Goal: Check status

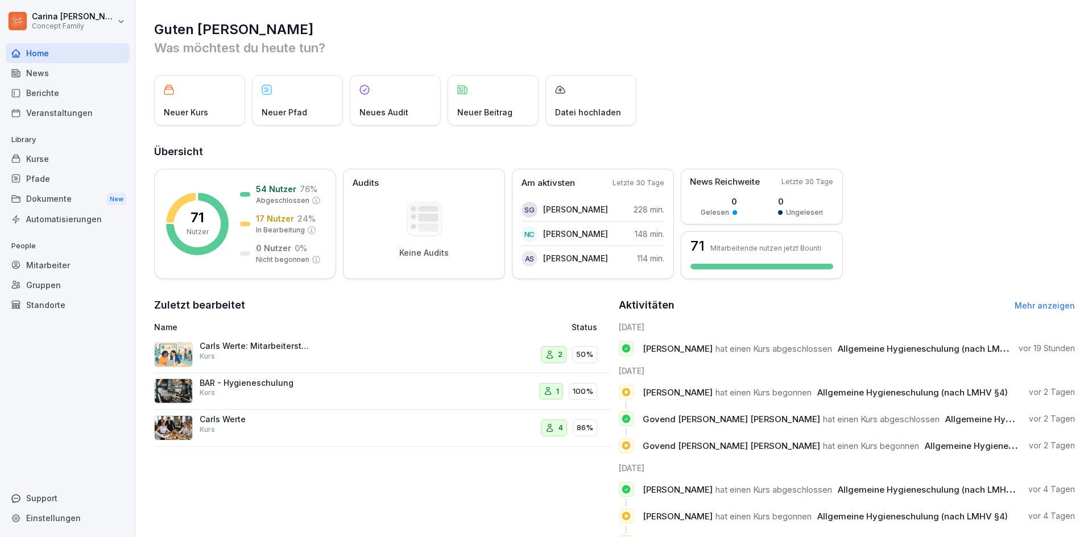
click at [49, 158] on div "Kurse" at bounding box center [68, 159] width 124 height 20
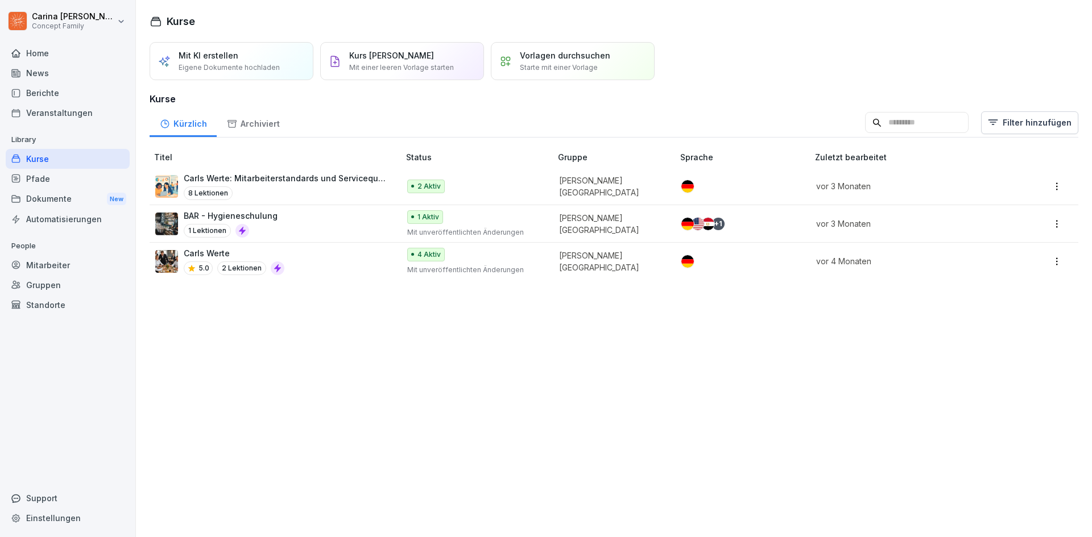
click at [67, 90] on div "Berichte" at bounding box center [68, 93] width 124 height 20
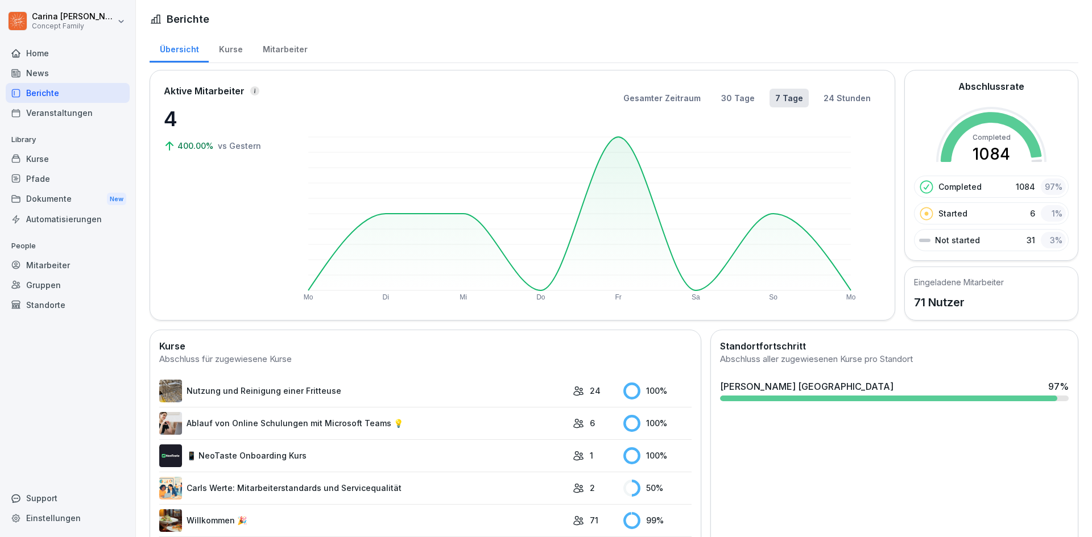
click at [295, 47] on div "Mitarbeiter" at bounding box center [284, 48] width 65 height 29
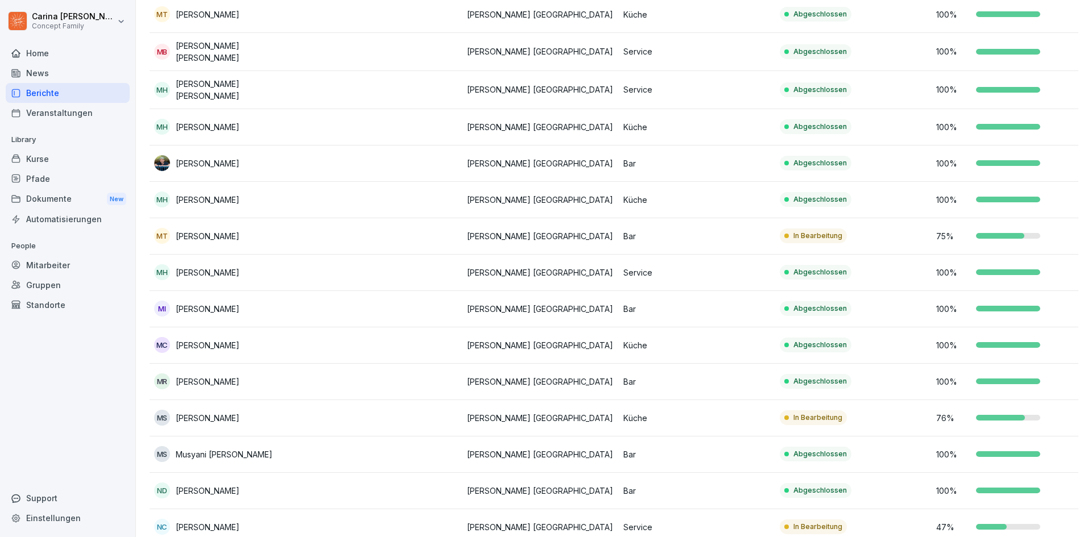
scroll to position [1308, 0]
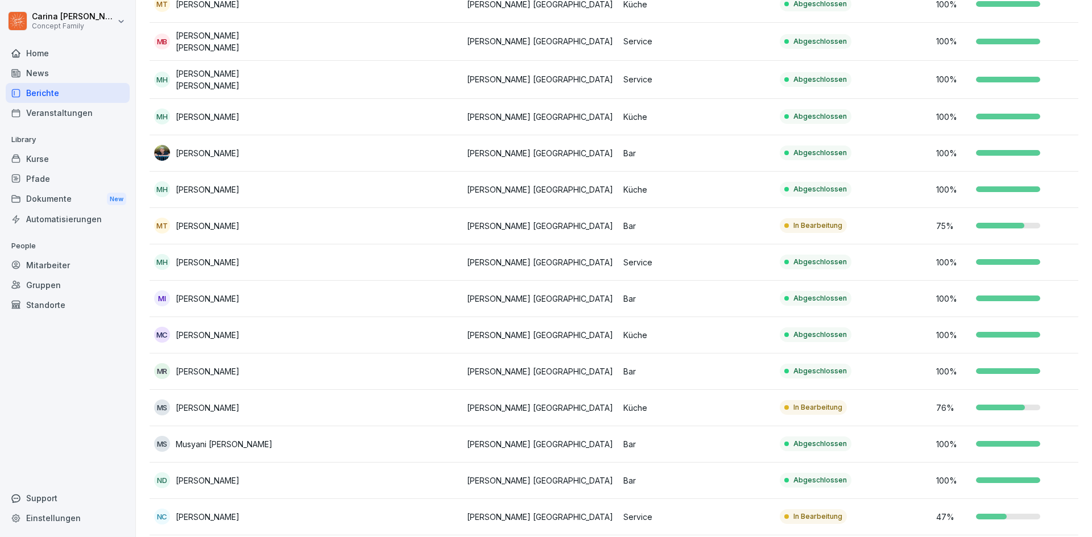
click at [862, 504] on td "In Bearbeitung" at bounding box center [853, 517] width 156 height 36
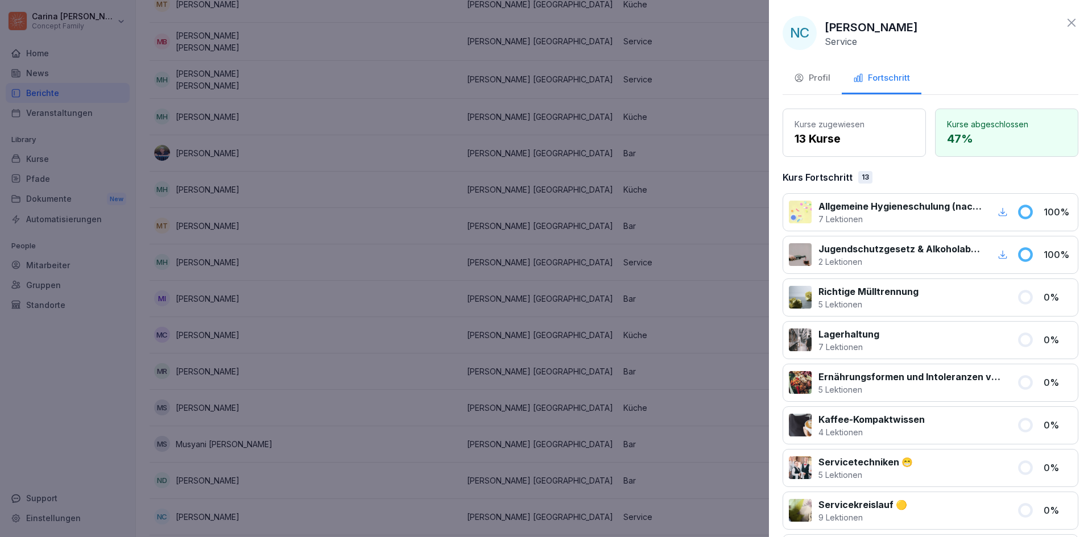
click at [999, 214] on icon "button" at bounding box center [1003, 212] width 9 height 9
click at [636, 136] on div at bounding box center [546, 268] width 1092 height 537
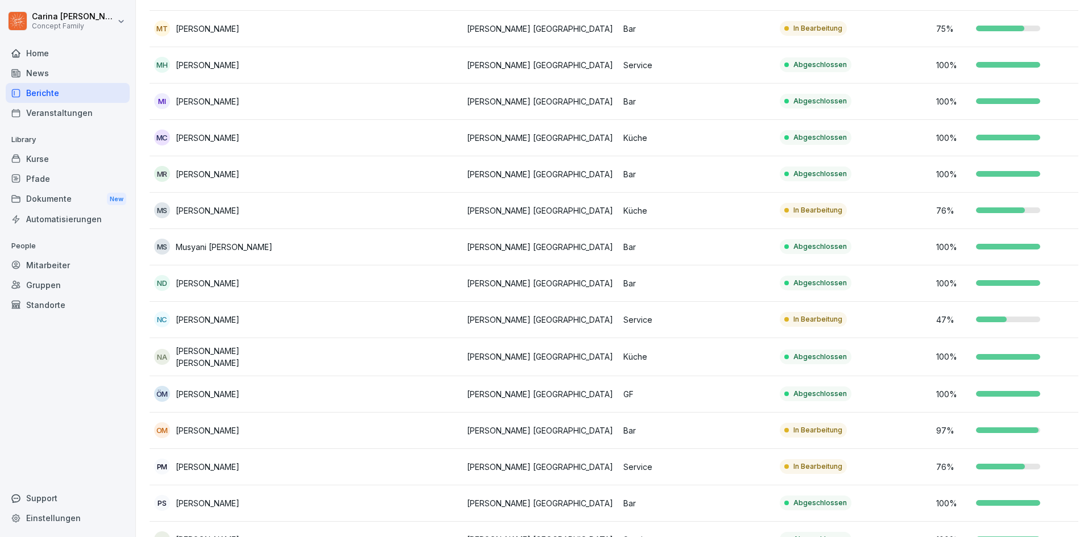
scroll to position [1535, 0]
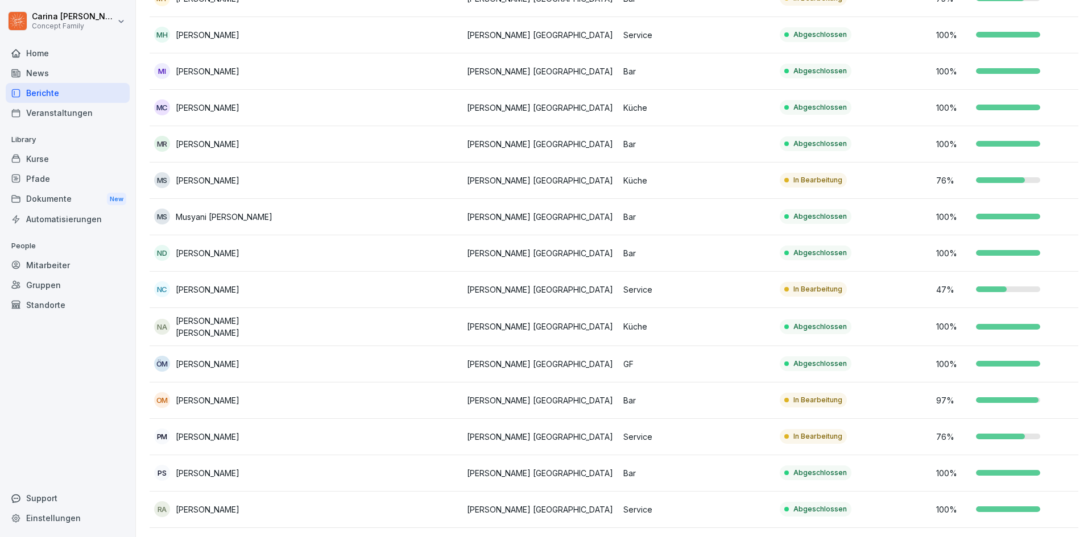
click at [943, 385] on td "97 %" at bounding box center [1010, 401] width 156 height 36
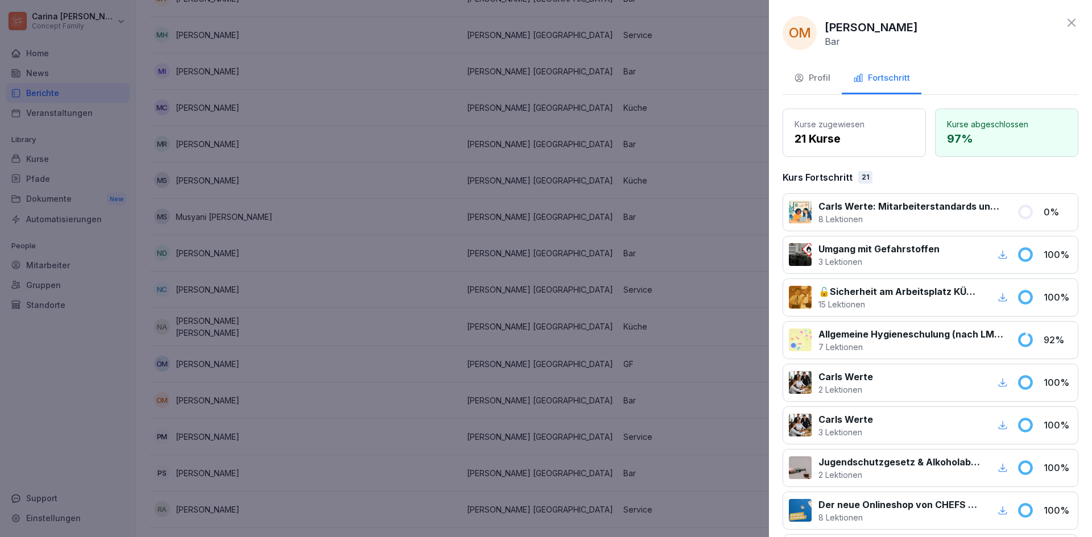
click at [662, 374] on div at bounding box center [546, 268] width 1092 height 537
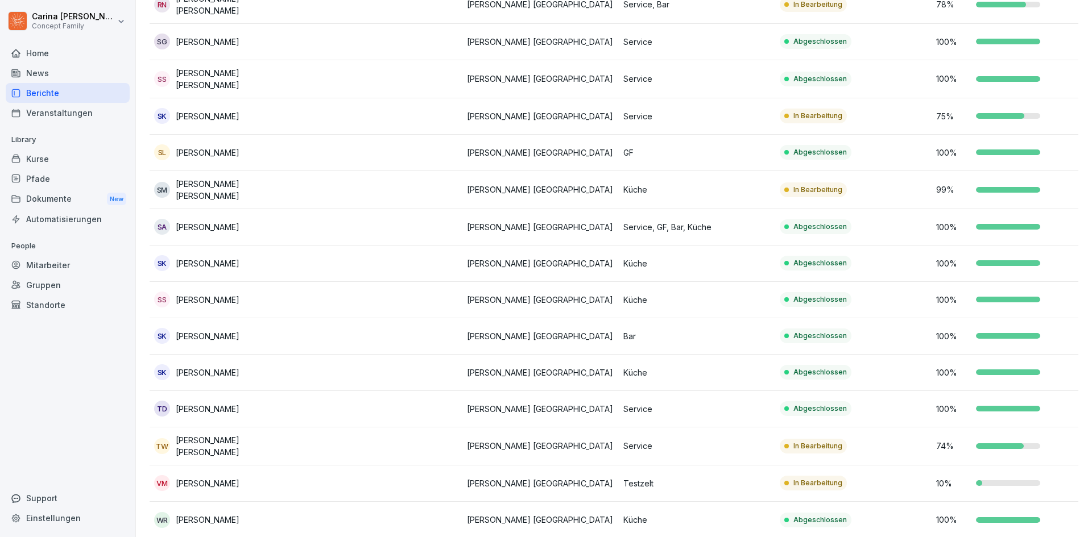
scroll to position [2199, 0]
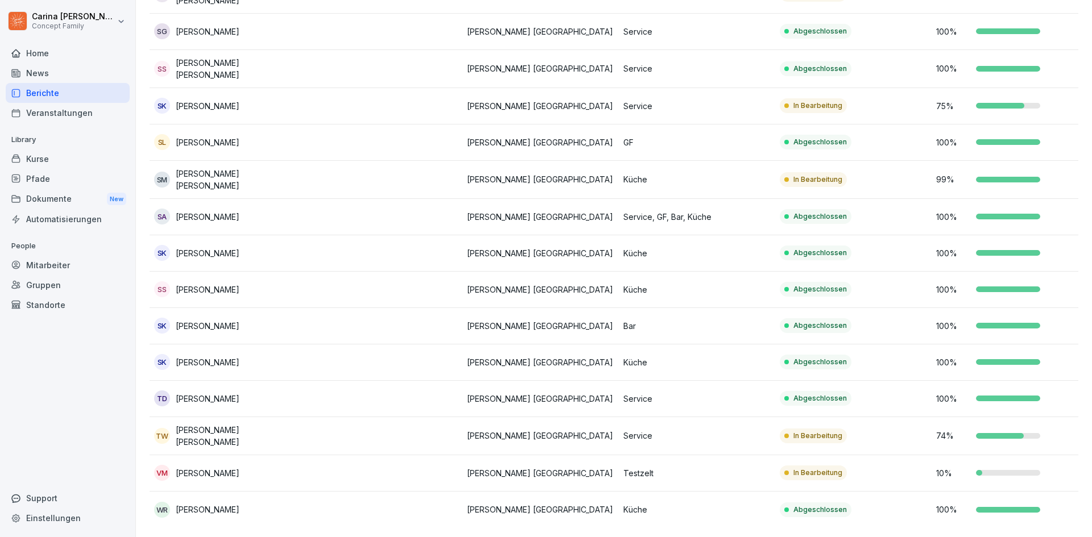
click at [835, 468] on p "In Bearbeitung" at bounding box center [817, 473] width 49 height 10
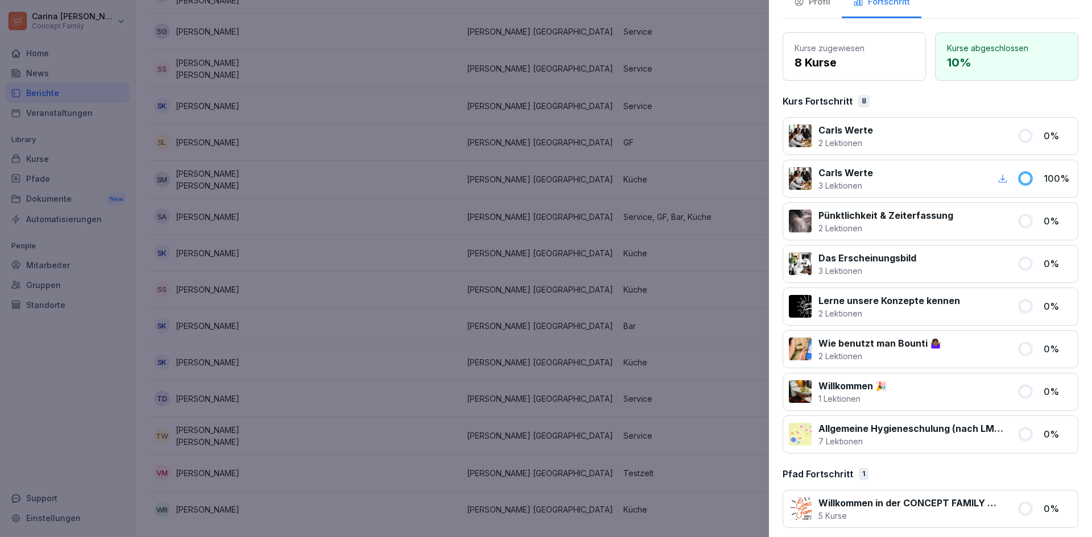
scroll to position [83, 0]
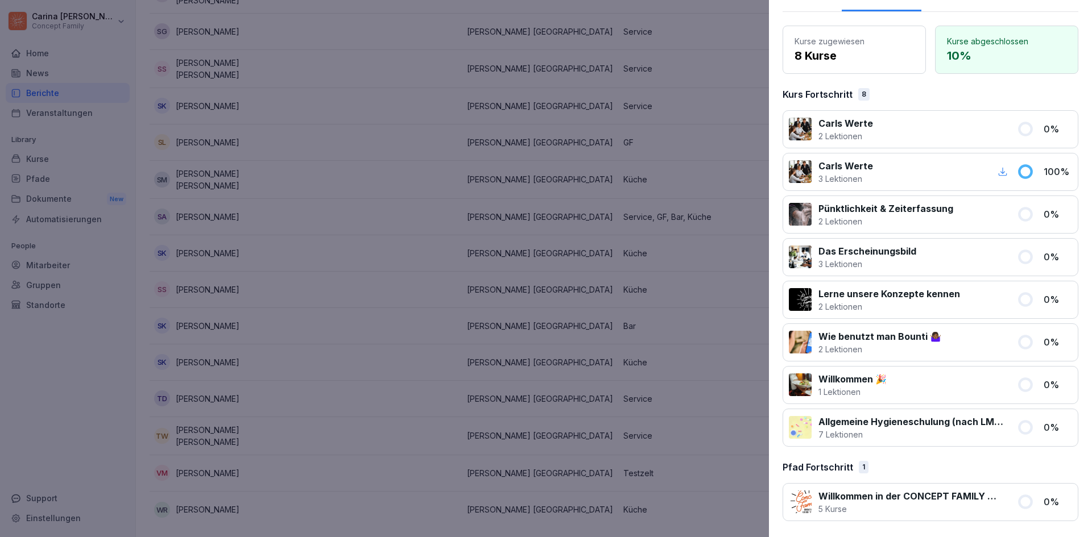
click at [735, 405] on div at bounding box center [546, 268] width 1092 height 537
